Goal: Navigation & Orientation: Find specific page/section

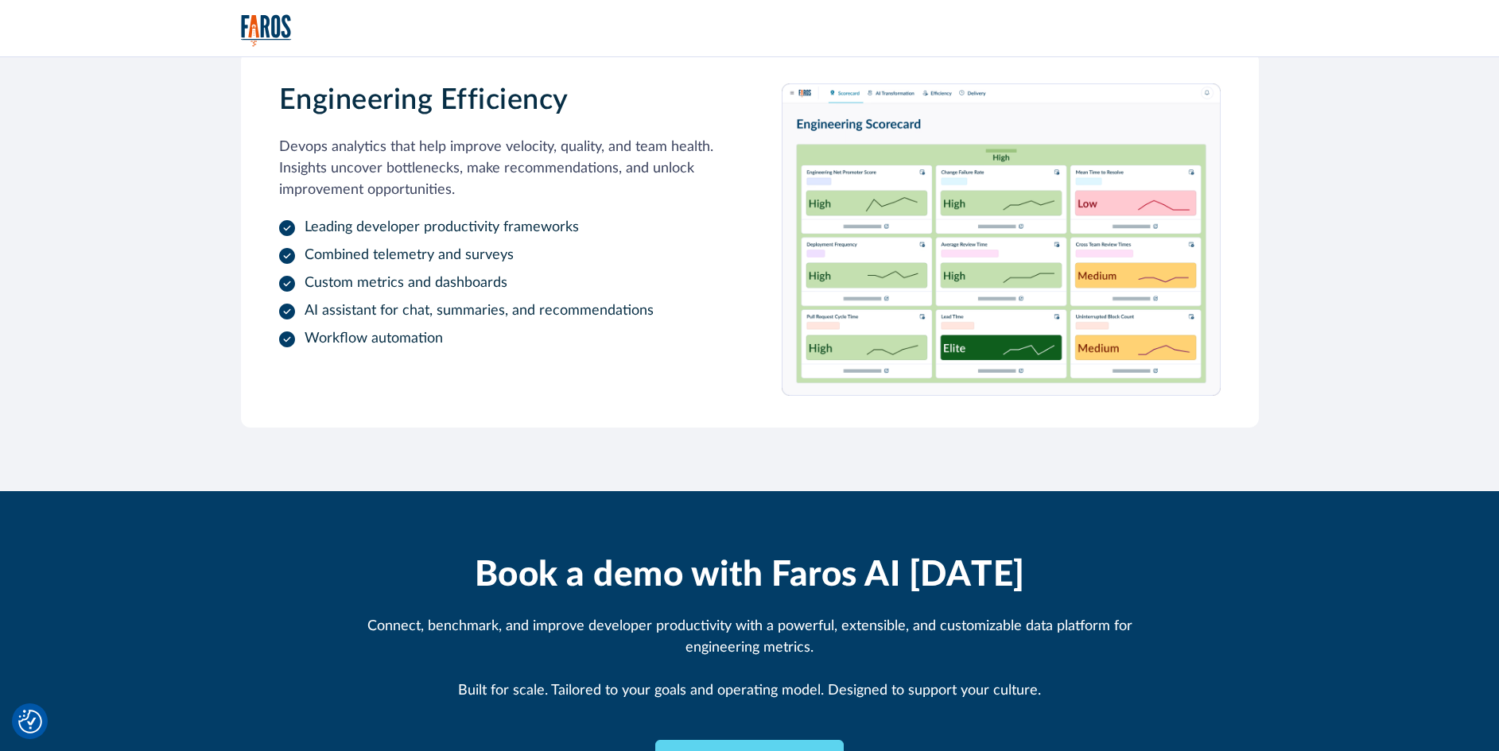
scroll to position [1950, 0]
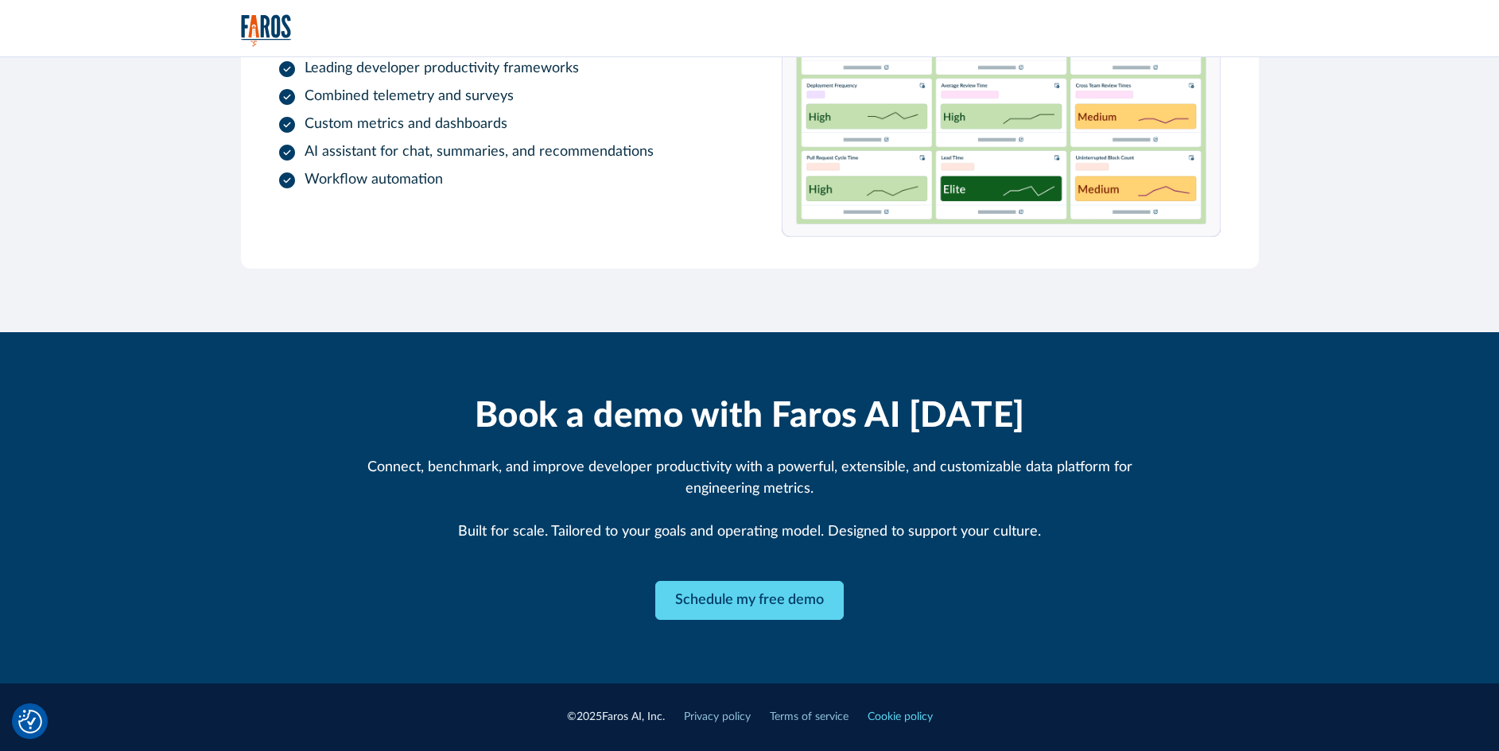
click at [905, 715] on link "Cookie policy" at bounding box center [899, 717] width 65 height 17
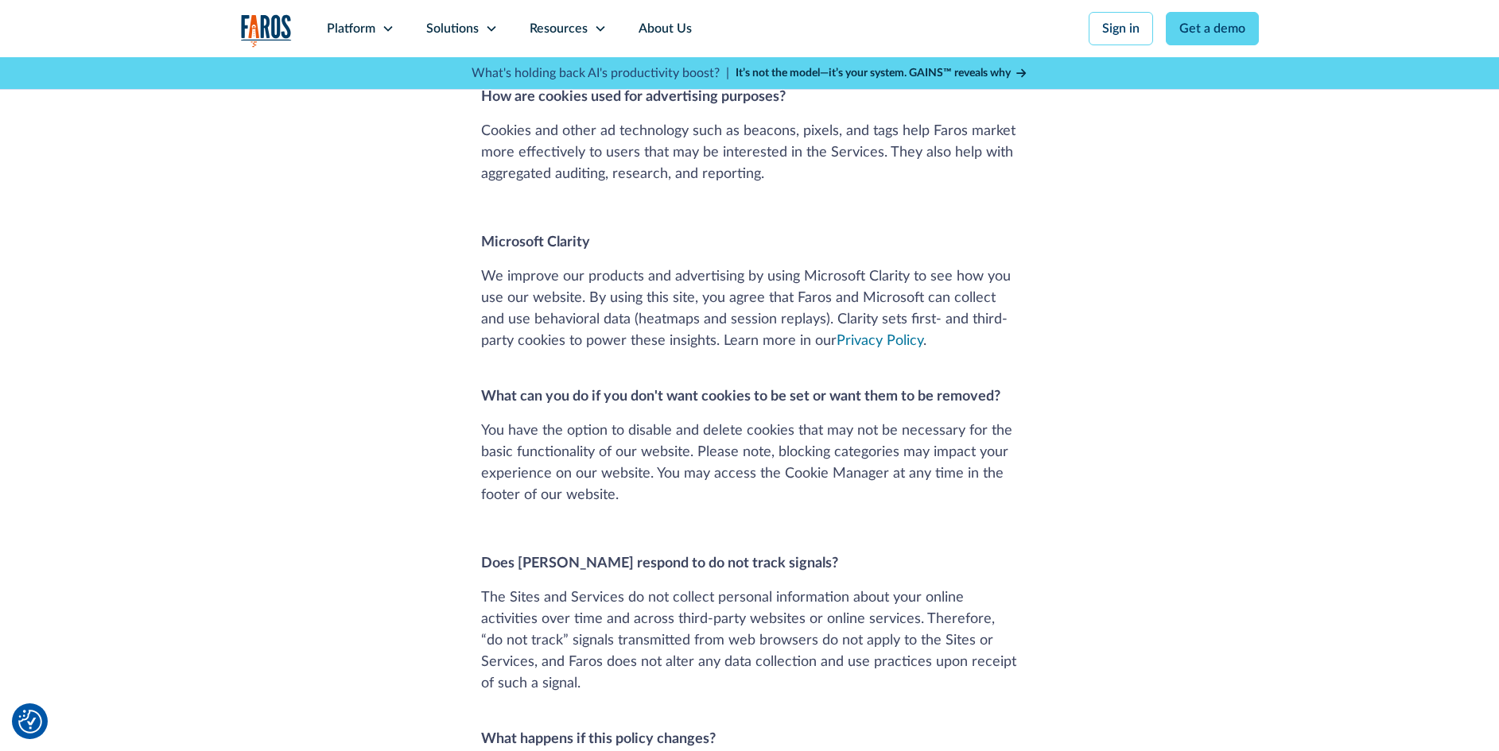
scroll to position [2090, 0]
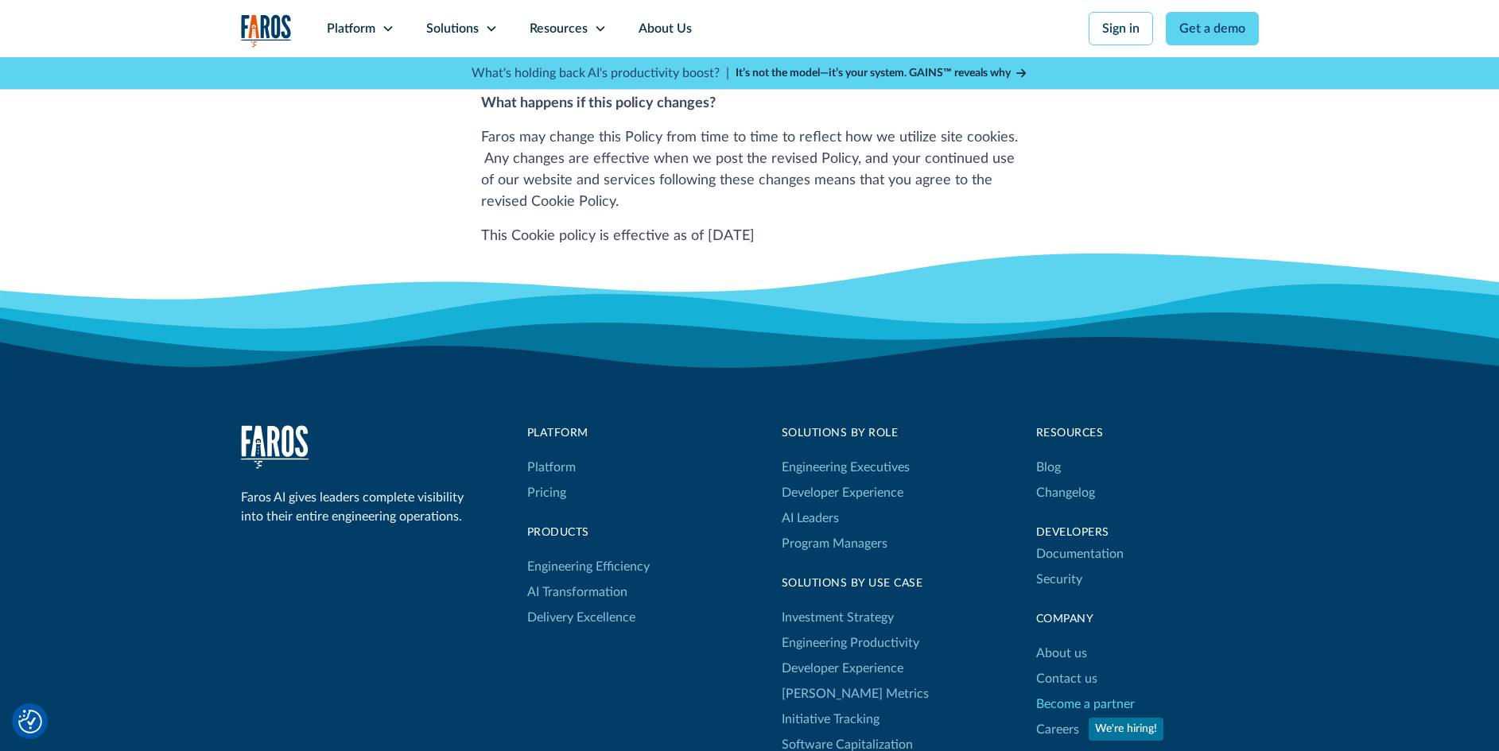
click at [1084, 692] on link "Become a partner" at bounding box center [1085, 704] width 99 height 25
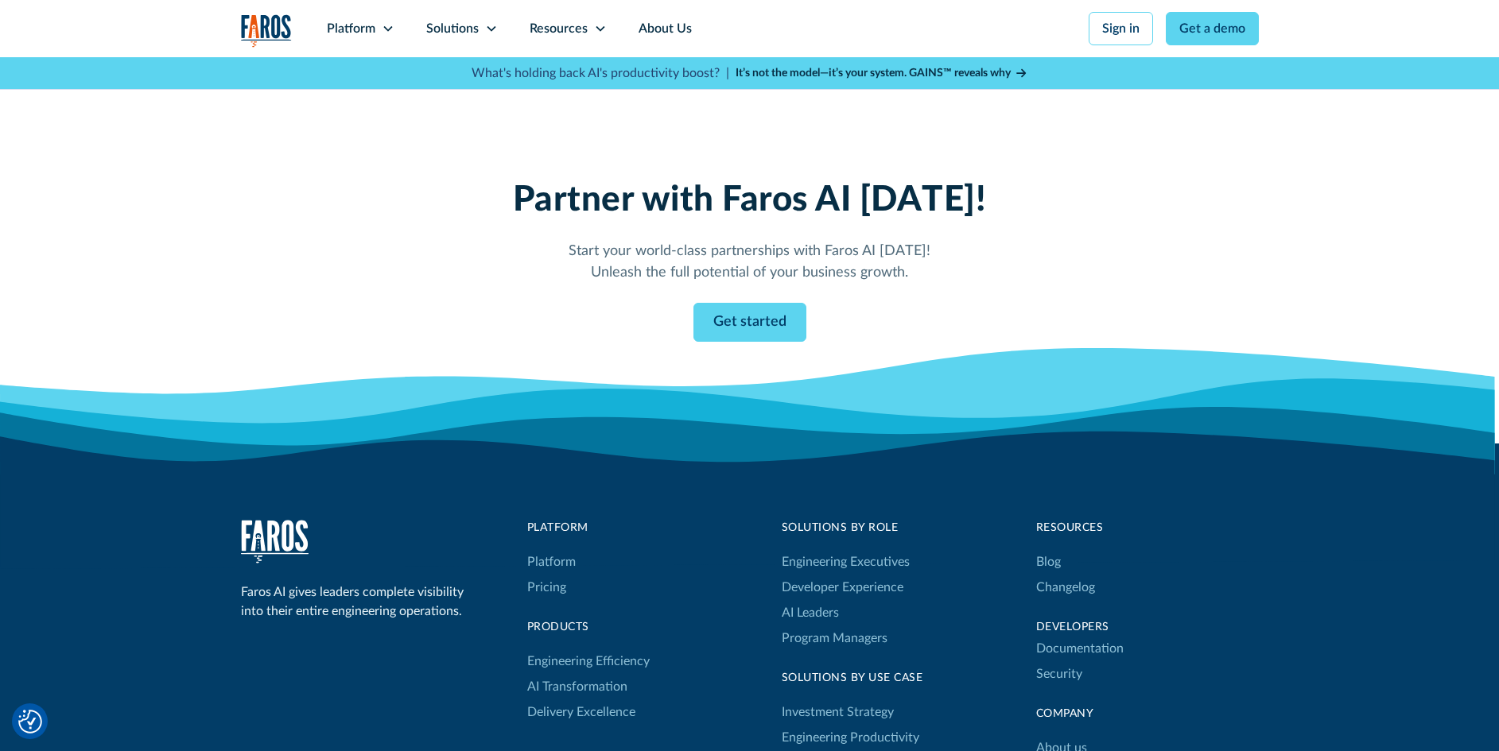
scroll to position [2239, 0]
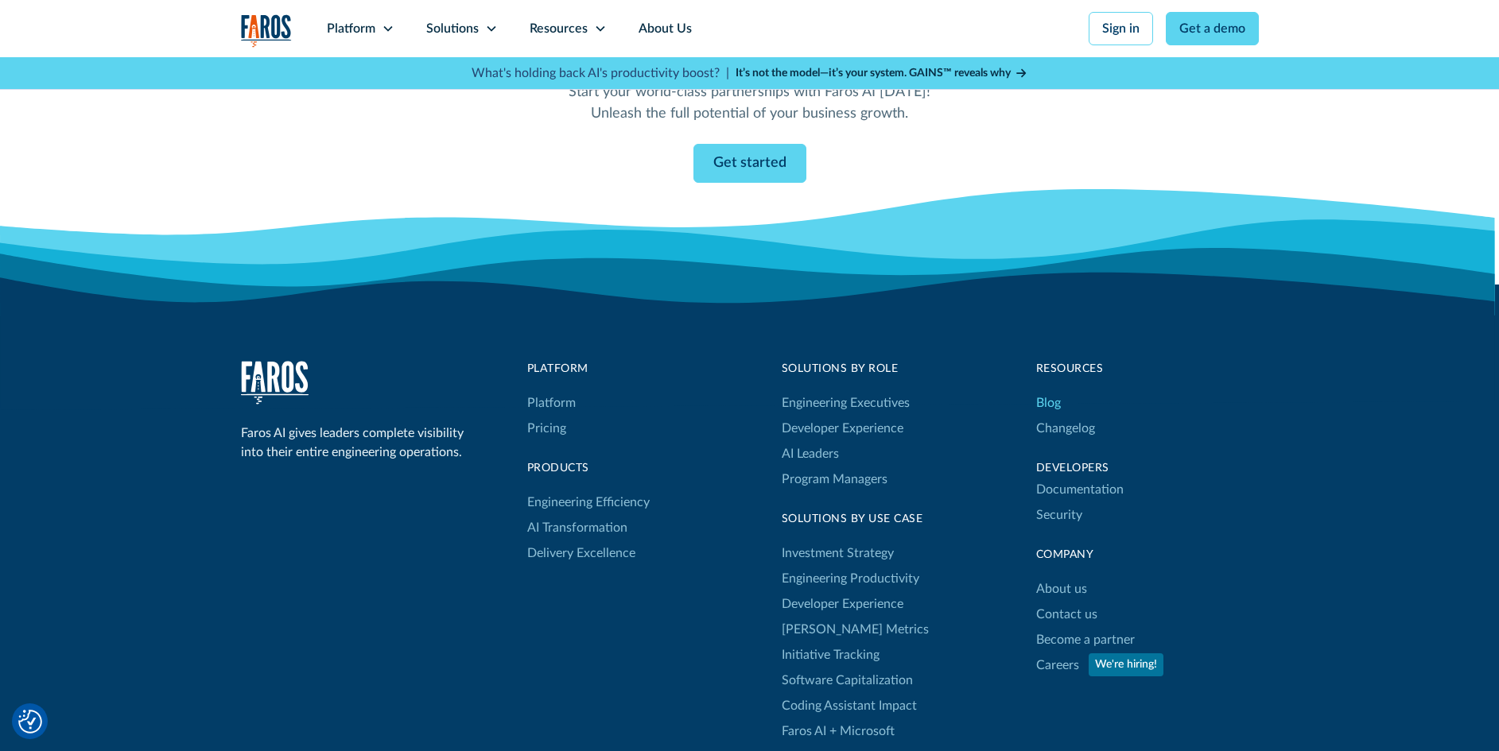
click at [1045, 390] on link "Blog" at bounding box center [1048, 402] width 25 height 25
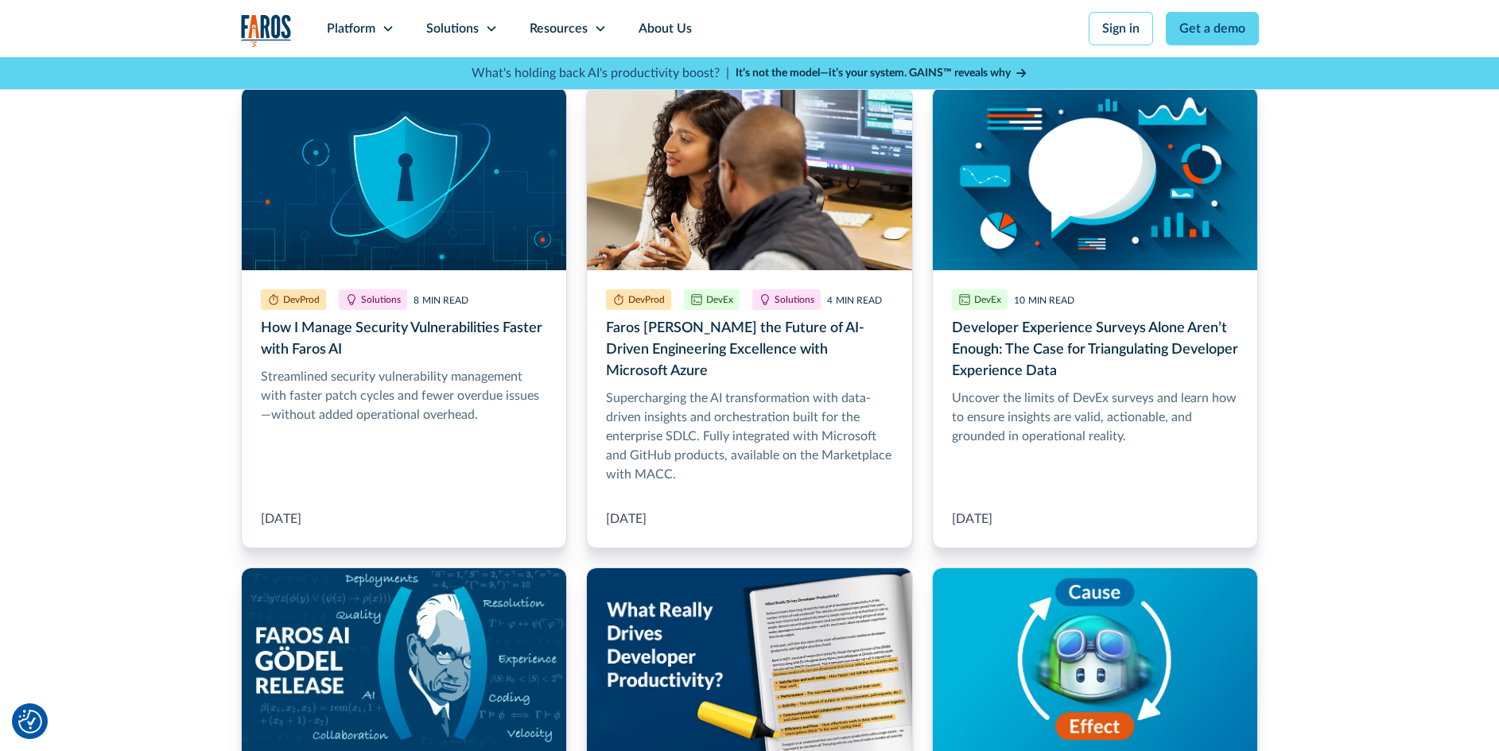
scroll to position [4468, 0]
